Goal: Transaction & Acquisition: Purchase product/service

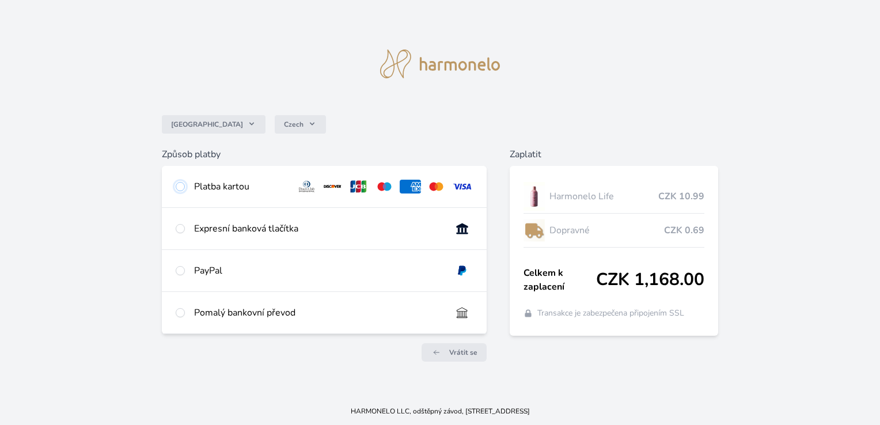
click at [182, 187] on input "radio" at bounding box center [180, 186] width 9 height 9
radio input "true"
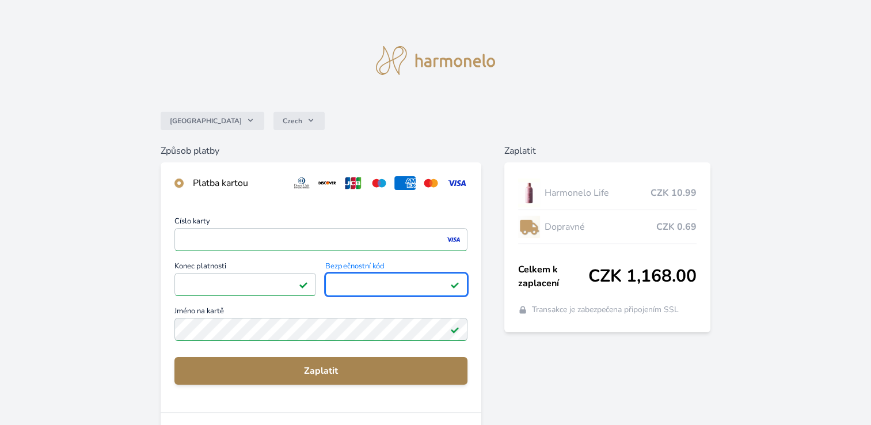
click at [315, 372] on span "Zaplatit" at bounding box center [321, 371] width 275 height 14
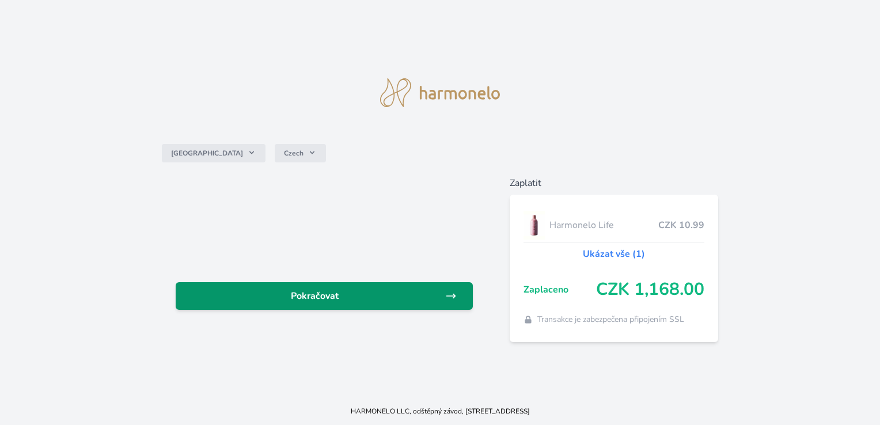
click at [360, 296] on span "Pokračovat" at bounding box center [315, 296] width 260 height 14
